Goal: Task Accomplishment & Management: Use online tool/utility

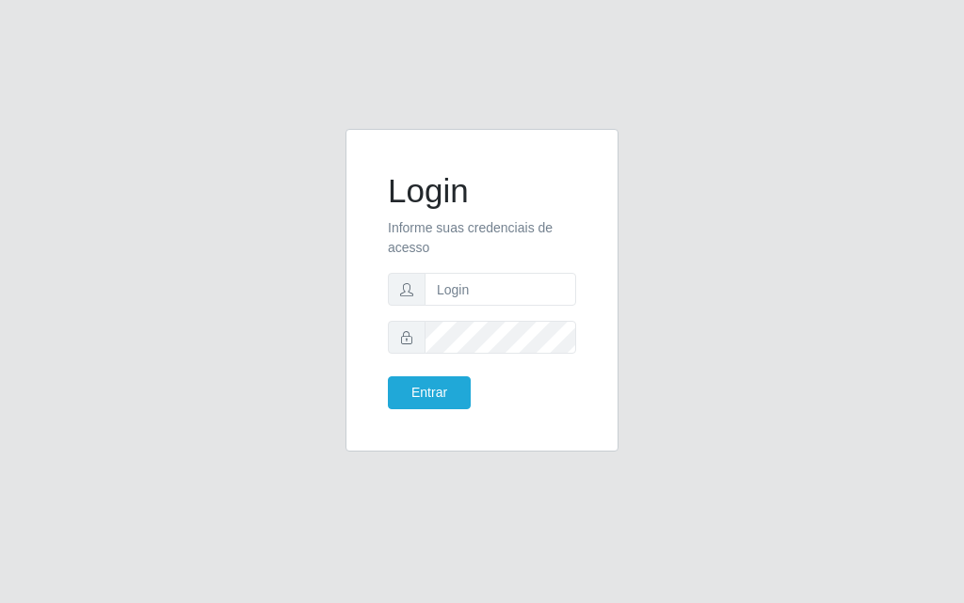
click at [502, 285] on input "text" at bounding box center [501, 289] width 152 height 33
type input "luiz@divinofogao"
click at [388, 377] on button "Entrar" at bounding box center [429, 393] width 83 height 33
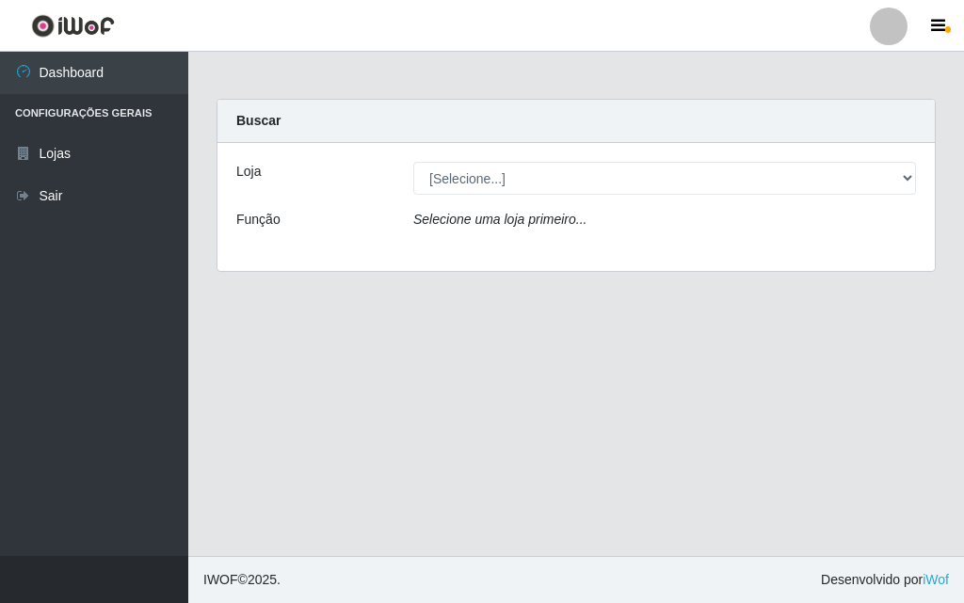
click at [612, 145] on div "Loja [Selecione...] Divino Fogão - Campina Grande Função Selecione uma loja pri…" at bounding box center [575, 207] width 717 height 128
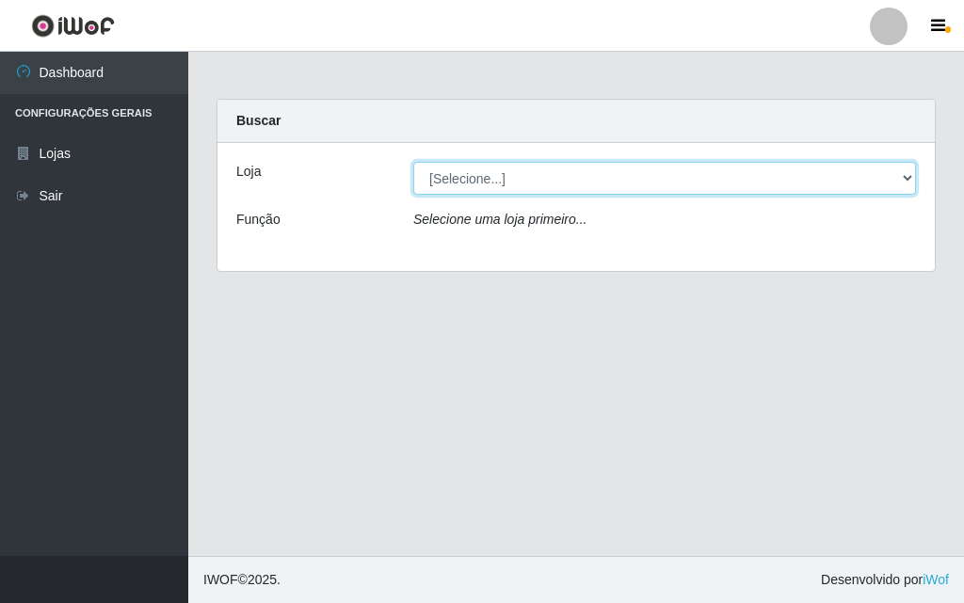
click at [607, 166] on select "[Selecione...] Divino Fogão - [GEOGRAPHIC_DATA]" at bounding box center [664, 178] width 503 height 33
select select "499"
click at [413, 162] on select "[Selecione...] Divino Fogão - [GEOGRAPHIC_DATA]" at bounding box center [664, 178] width 503 height 33
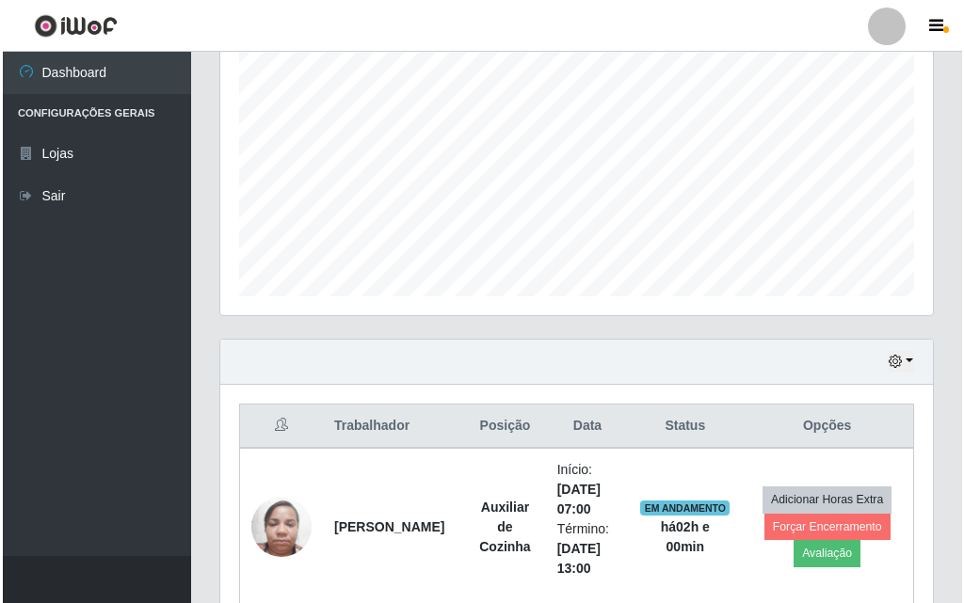
scroll to position [753, 0]
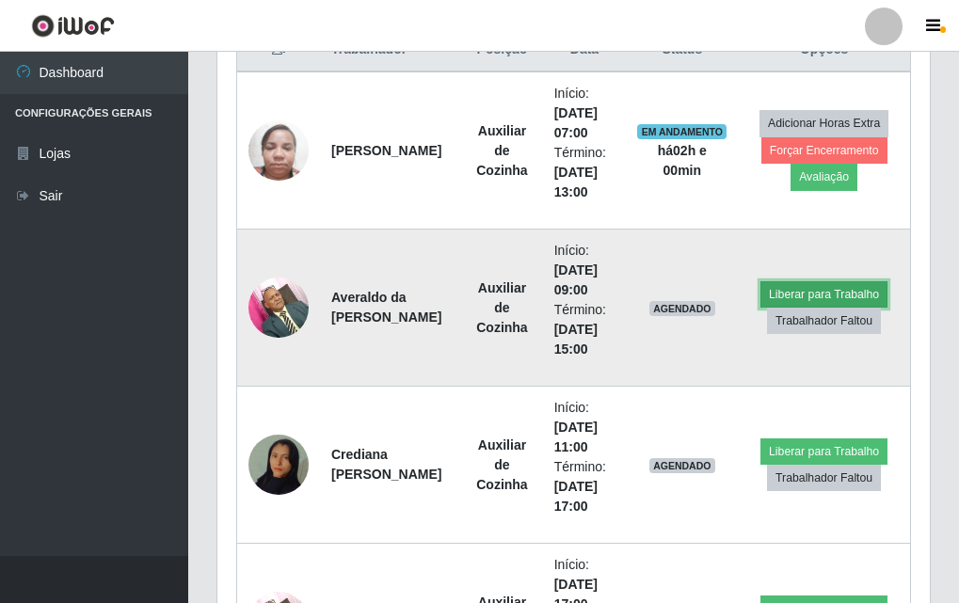
click at [858, 285] on button "Liberar para Trabalho" at bounding box center [824, 294] width 127 height 26
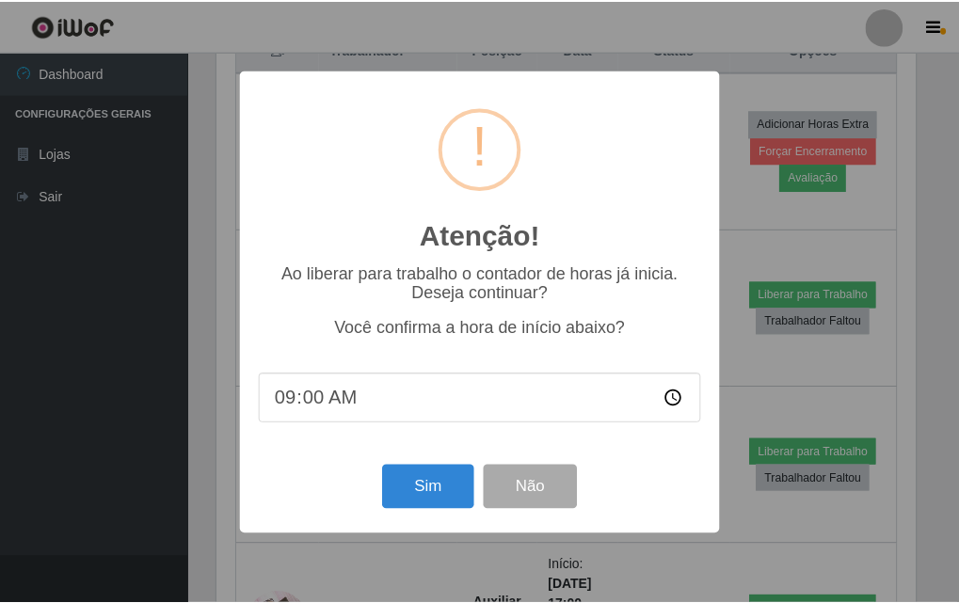
scroll to position [391, 703]
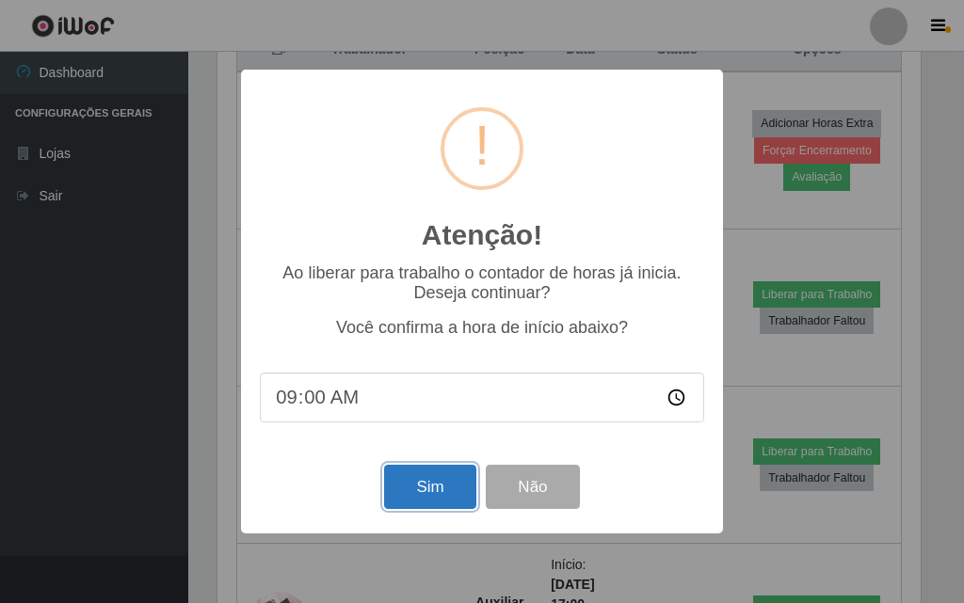
click at [426, 491] on button "Sim" at bounding box center [429, 487] width 91 height 44
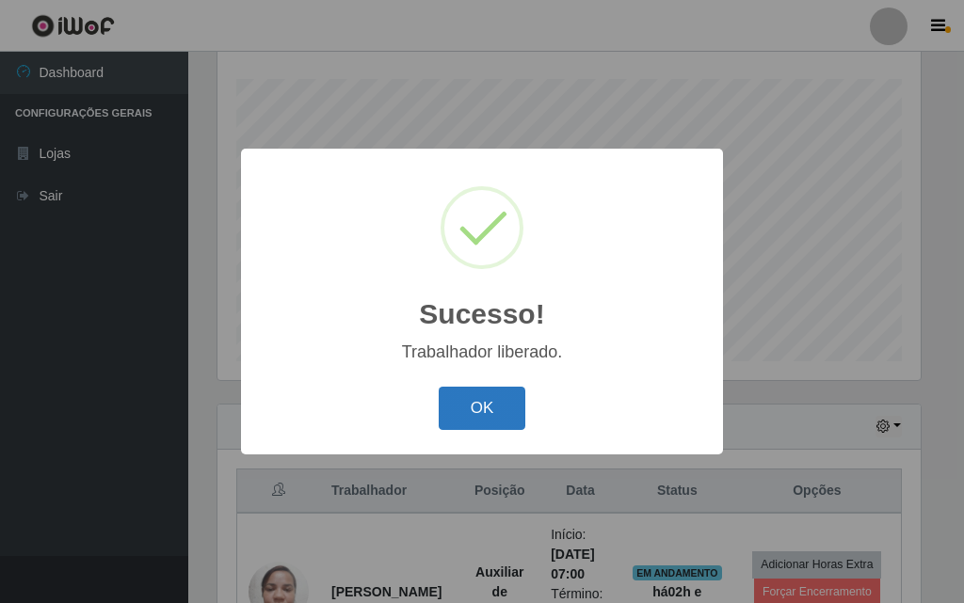
click at [509, 404] on button "OK" at bounding box center [483, 409] width 88 height 44
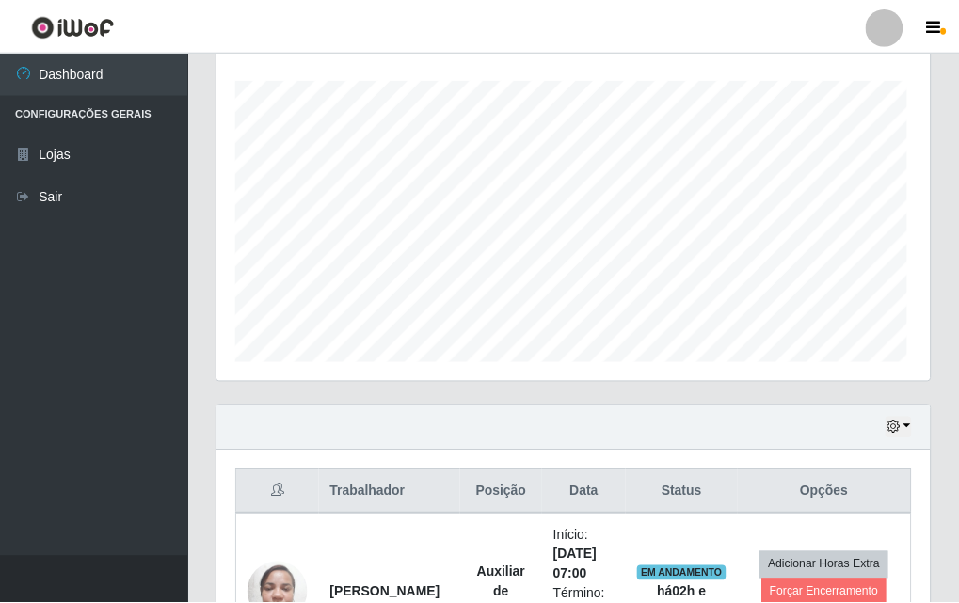
scroll to position [391, 713]
